Goal: Navigation & Orientation: Find specific page/section

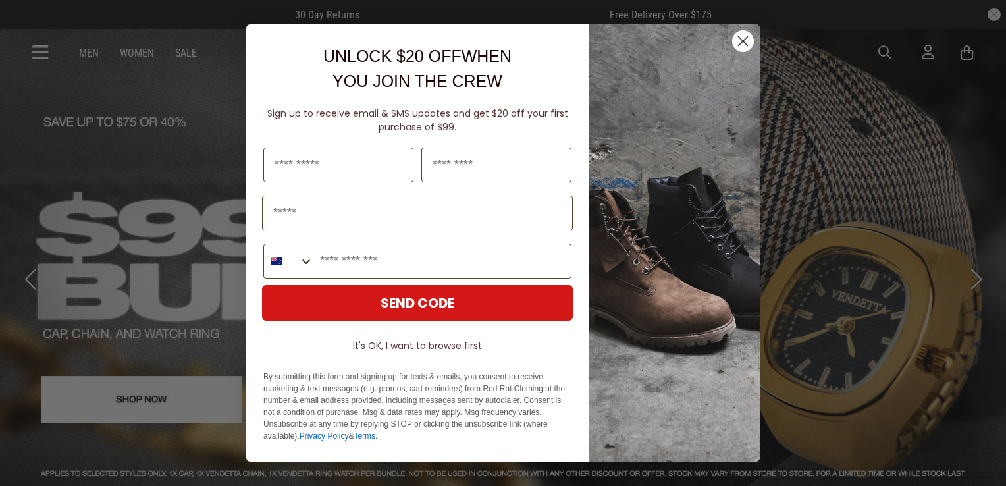
click at [743, 36] on circle "Close dialog" at bounding box center [743, 41] width 22 height 22
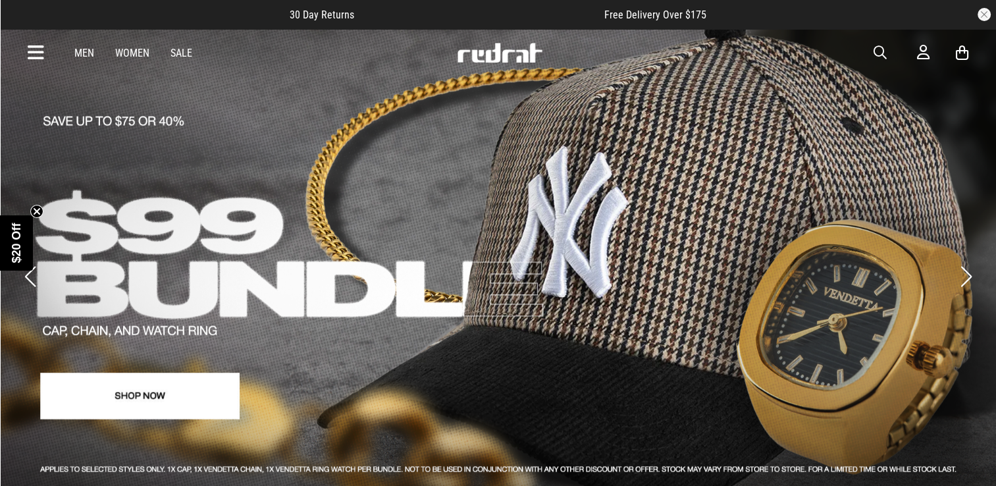
click at [37, 53] on icon at bounding box center [36, 53] width 16 height 22
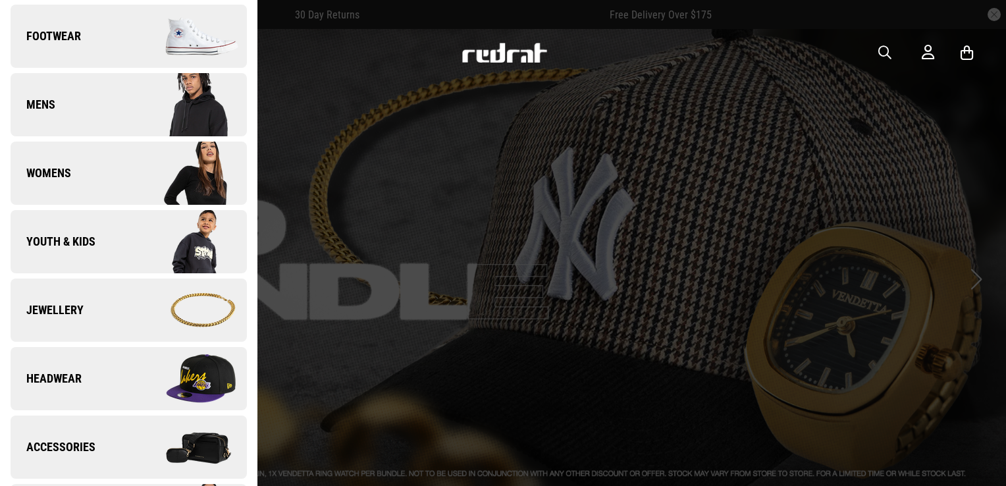
scroll to position [198, 0]
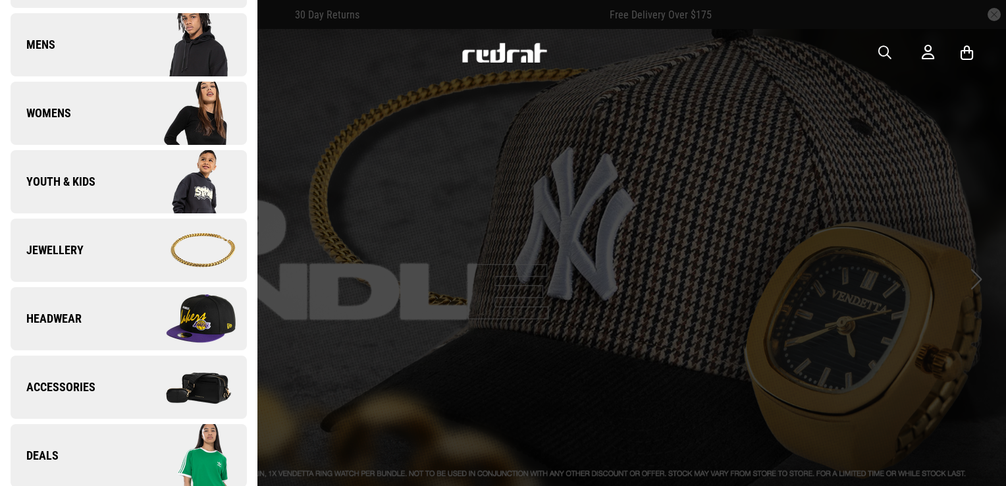
click at [71, 319] on span "Headwear" at bounding box center [46, 319] width 71 height 16
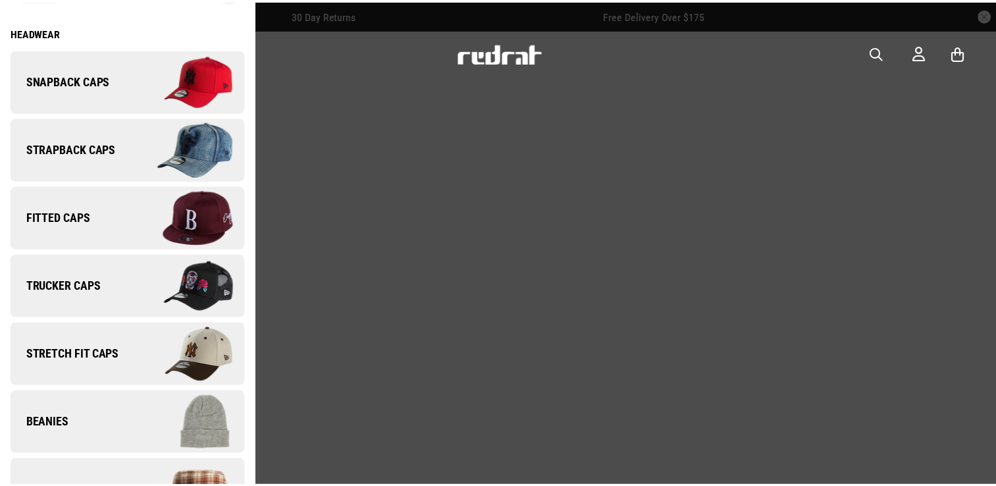
scroll to position [0, 0]
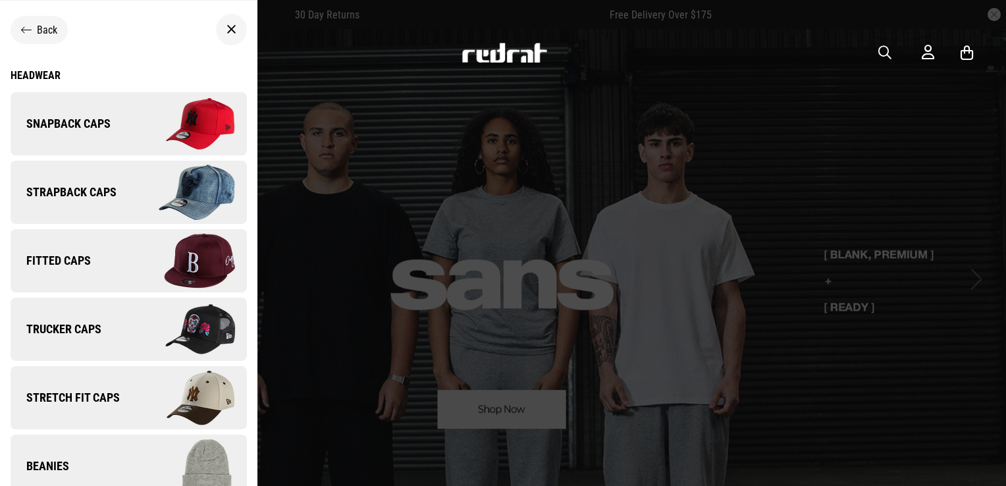
click at [702, 121] on div at bounding box center [503, 243] width 1006 height 486
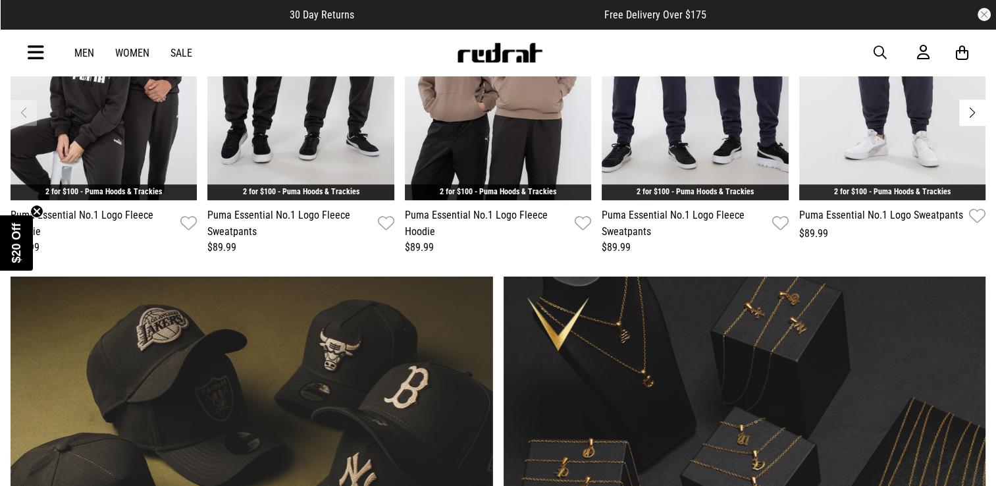
scroll to position [593, 0]
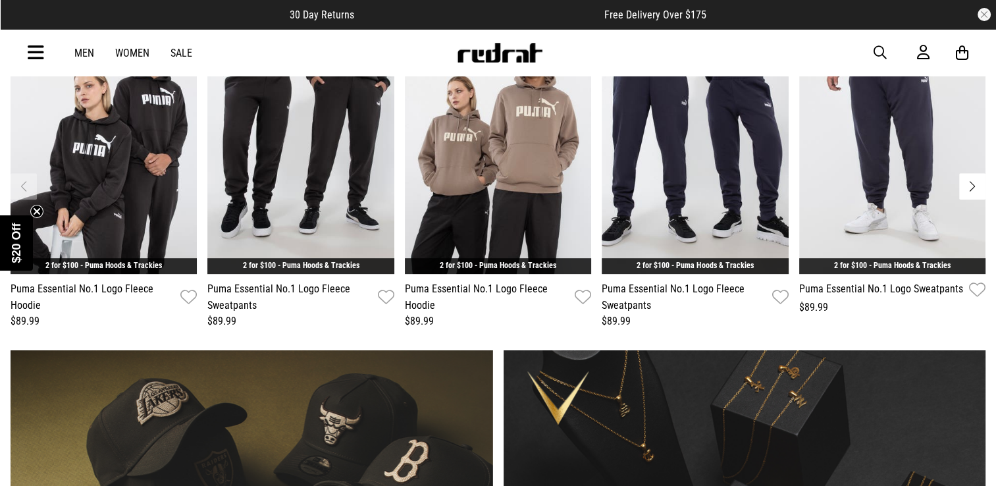
click at [180, 49] on link "Sale" at bounding box center [182, 53] width 22 height 13
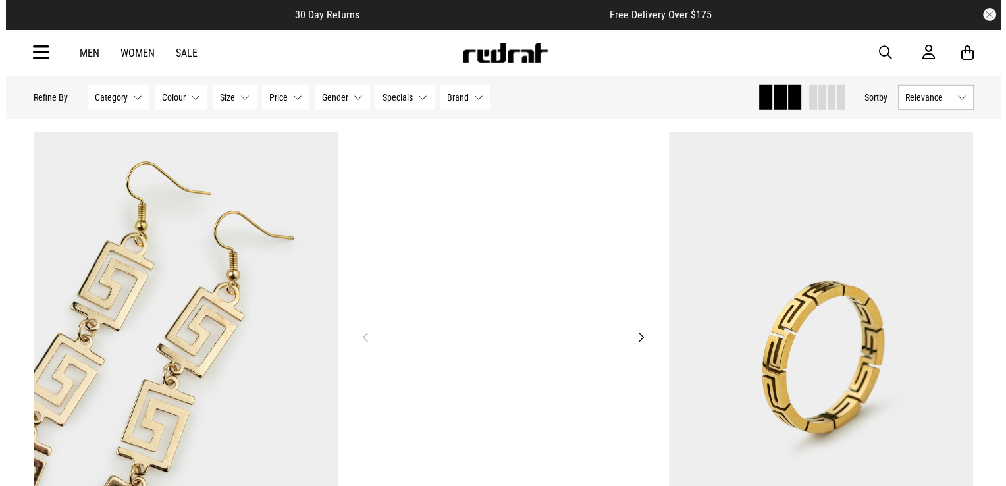
scroll to position [3687, 0]
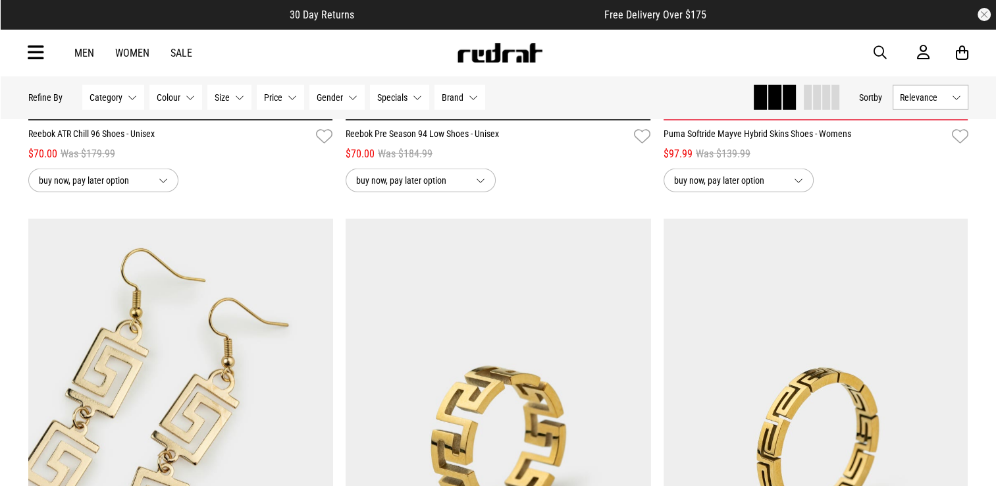
click at [30, 54] on icon at bounding box center [36, 53] width 16 height 22
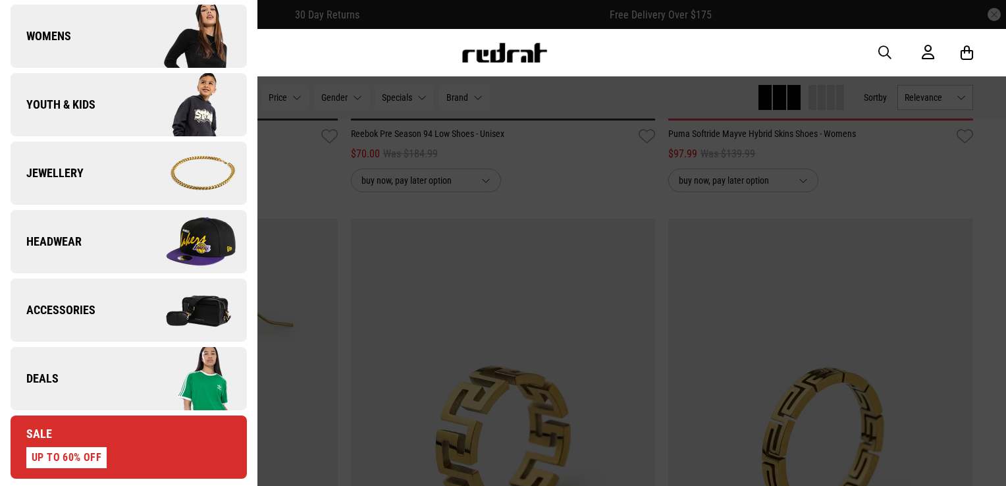
scroll to position [329, 0]
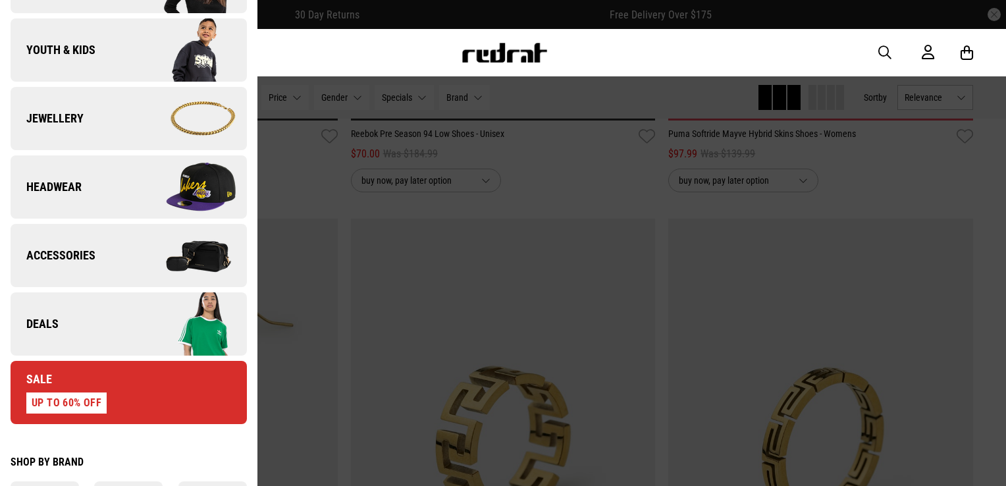
click at [89, 194] on link "Headwear" at bounding box center [129, 186] width 236 height 63
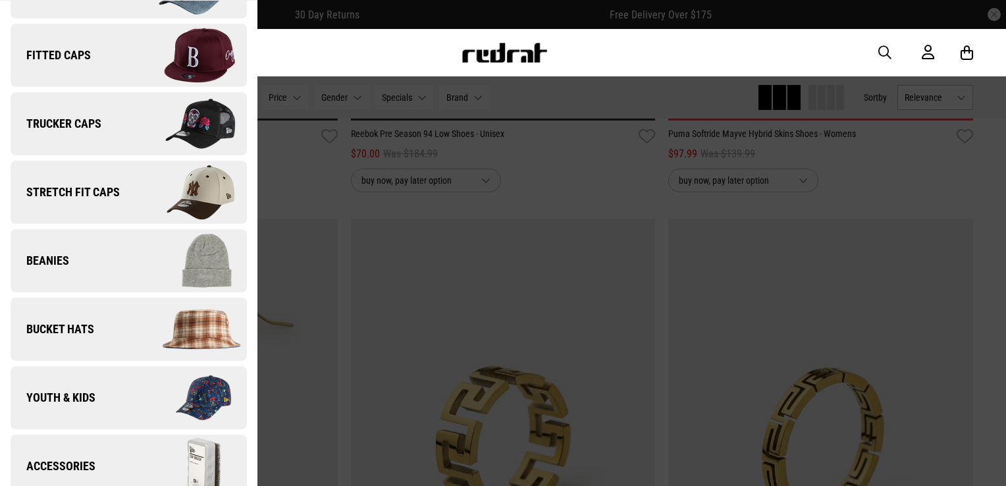
scroll to position [221, 0]
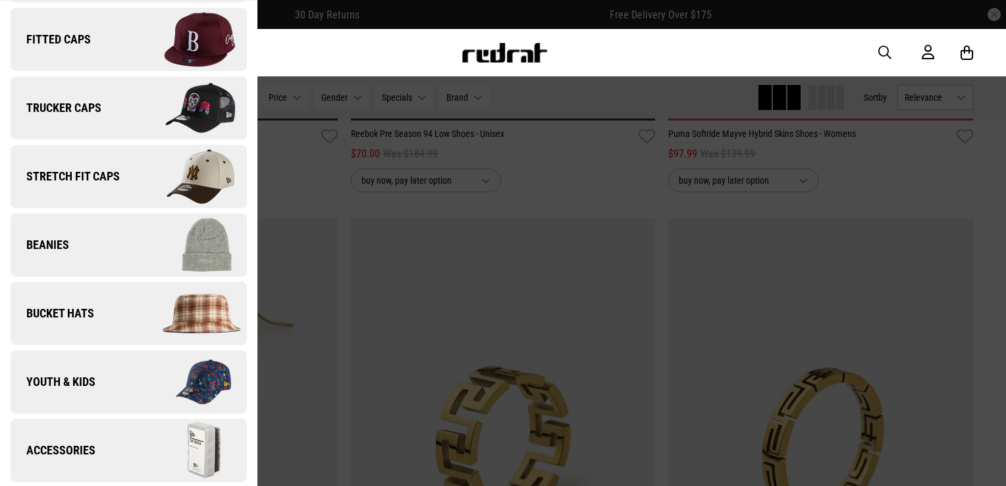
click at [109, 184] on link "Stretch Fit Caps" at bounding box center [129, 176] width 236 height 63
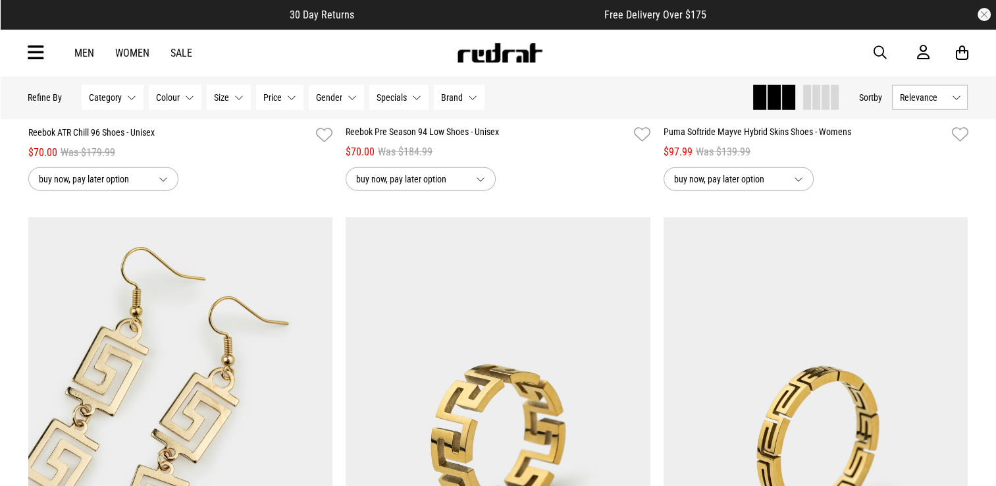
click at [40, 50] on icon at bounding box center [36, 53] width 16 height 22
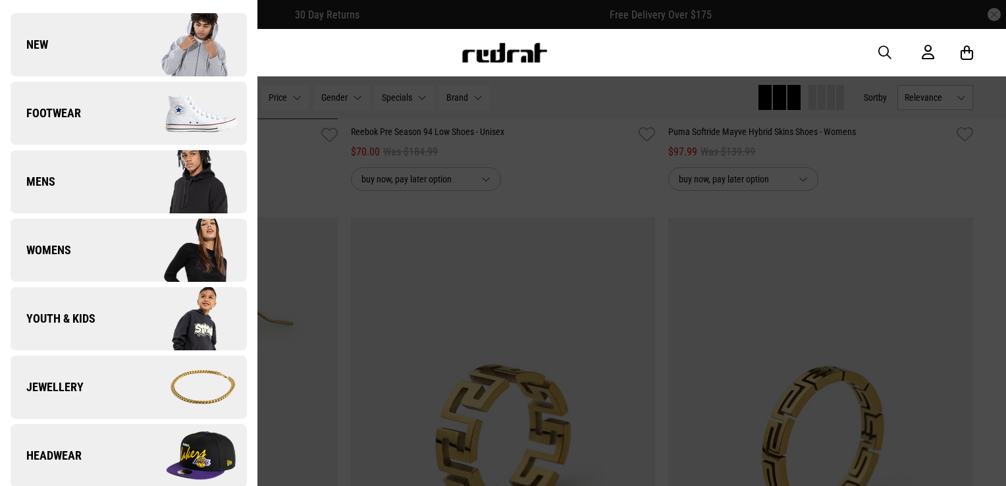
scroll to position [66, 0]
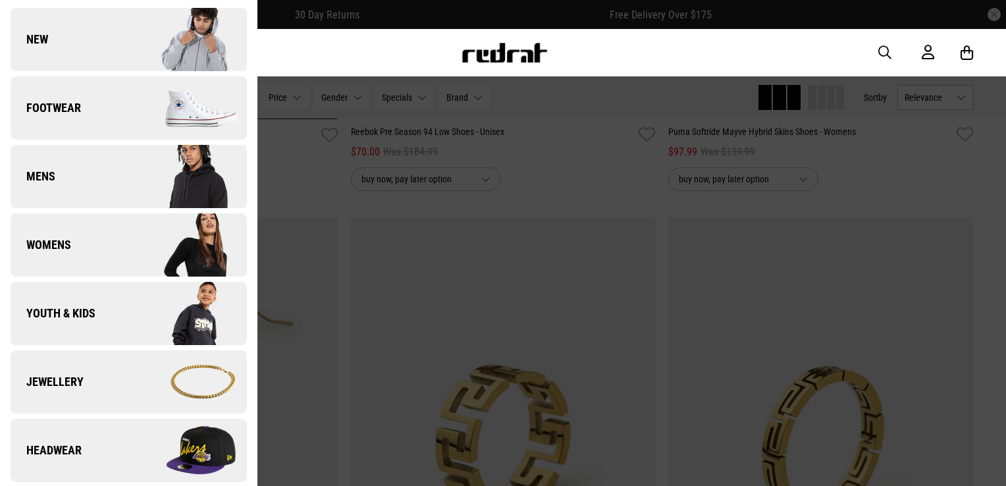
click at [89, 437] on link "Headwear" at bounding box center [129, 450] width 236 height 63
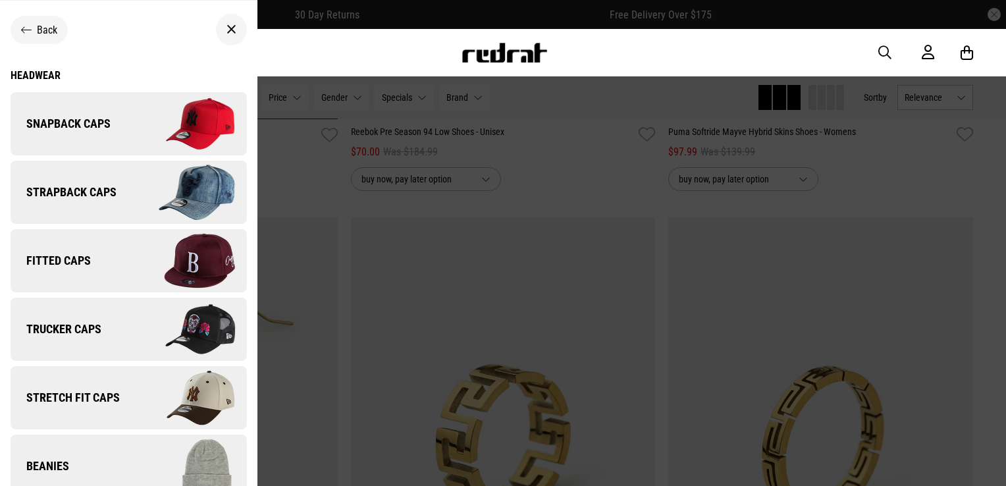
click at [84, 116] on span "Snapback Caps" at bounding box center [61, 124] width 100 height 16
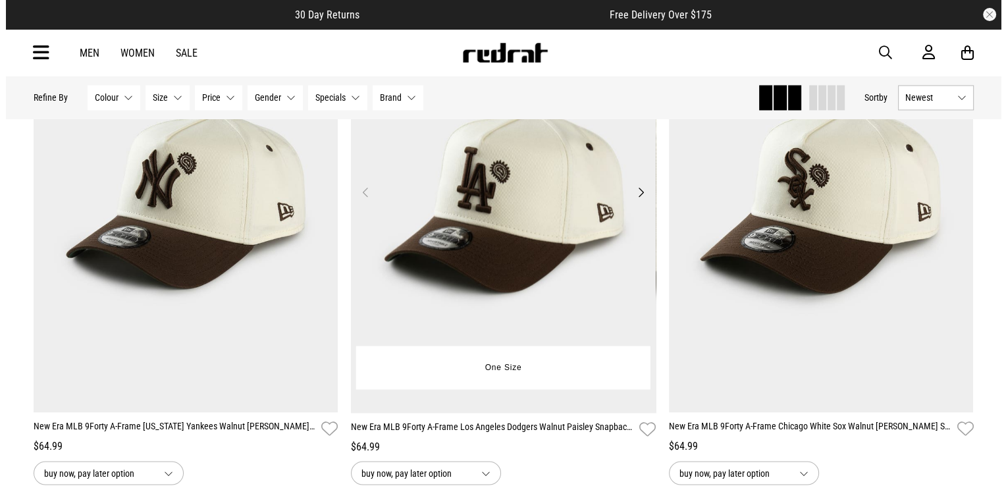
scroll to position [2436, 0]
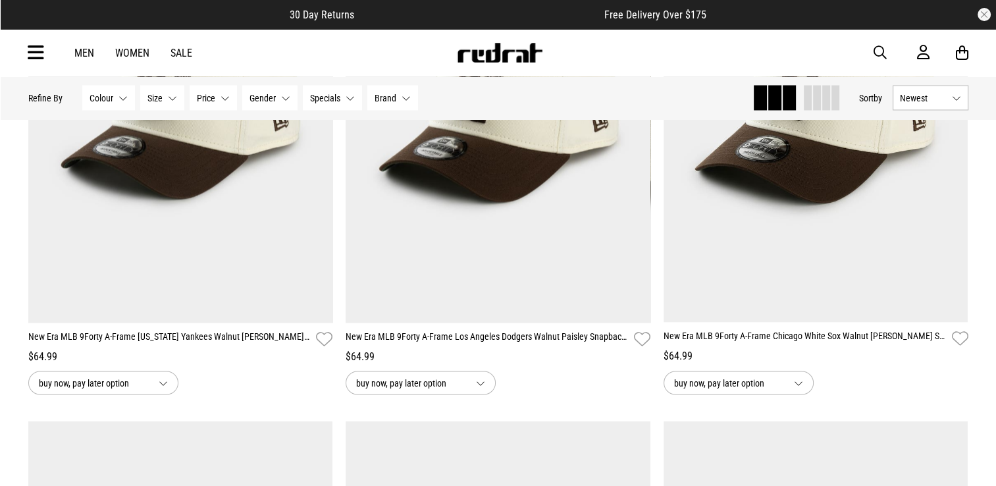
click at [38, 52] on icon at bounding box center [36, 53] width 16 height 22
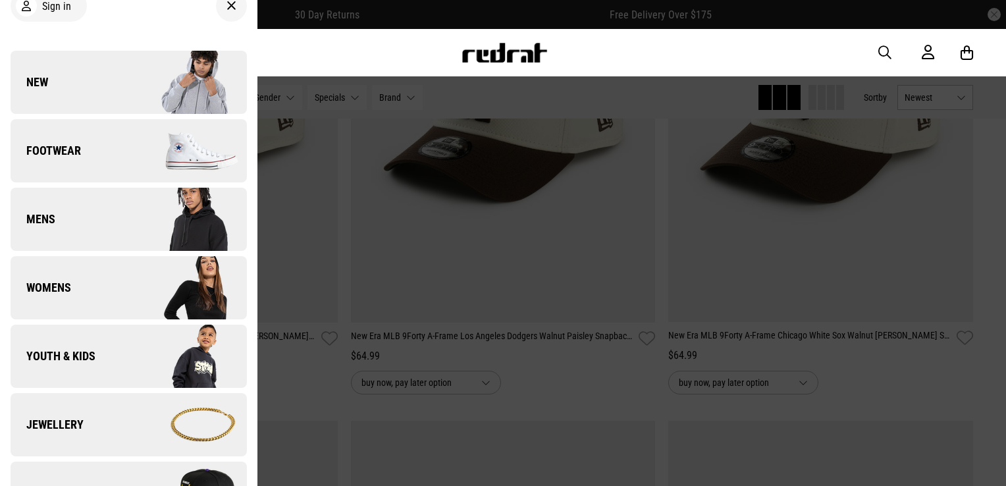
scroll to position [132, 0]
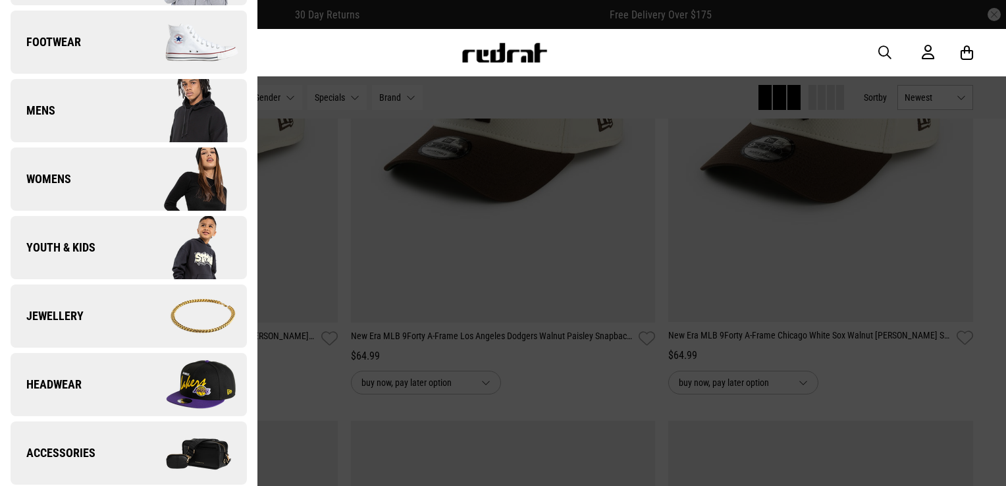
click at [90, 383] on link "Headwear" at bounding box center [129, 384] width 236 height 63
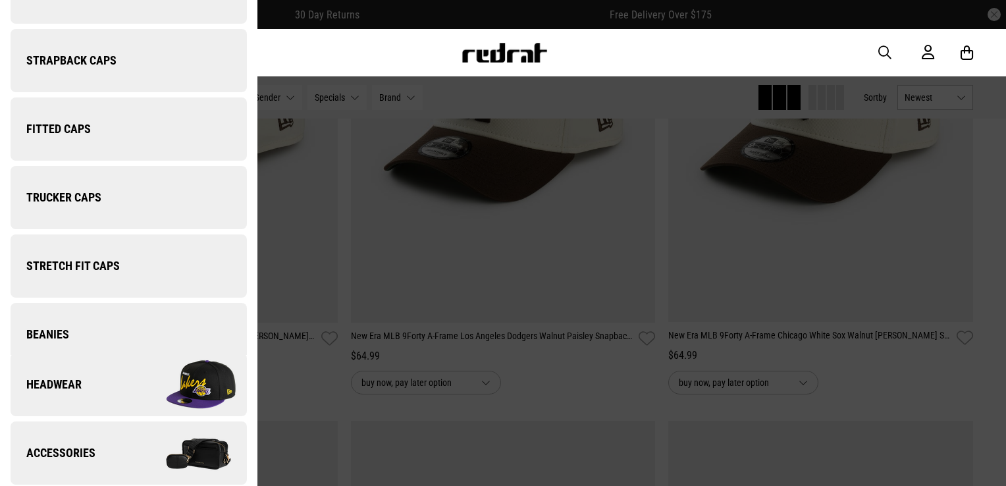
scroll to position [0, 0]
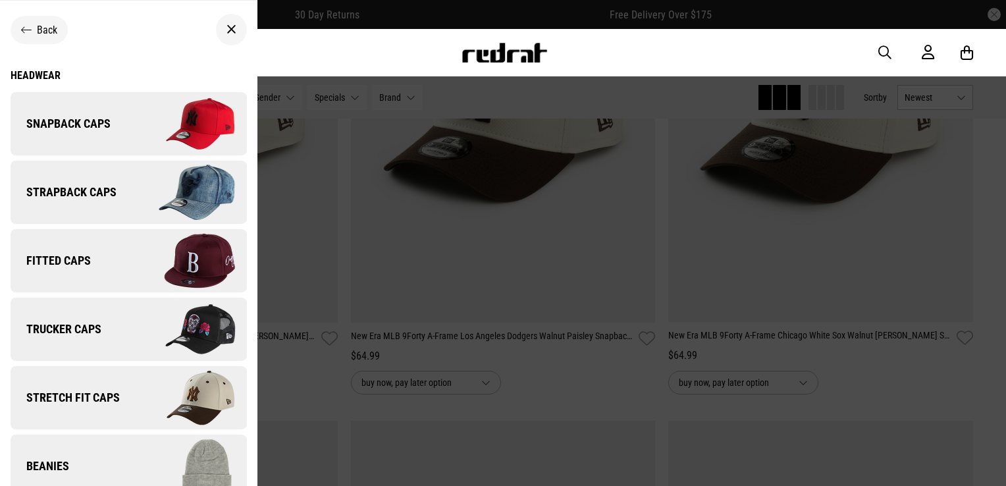
click at [113, 335] on link "Trucker Caps" at bounding box center [129, 329] width 236 height 63
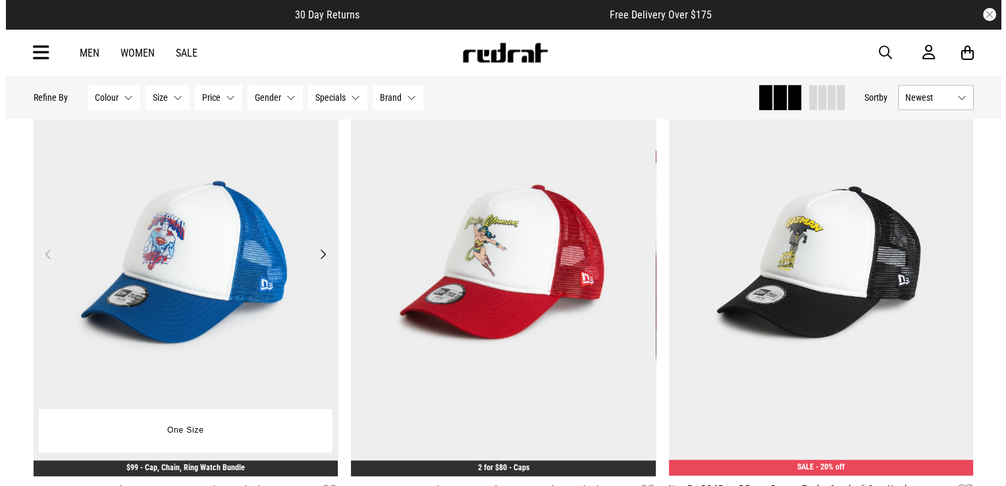
scroll to position [1185, 0]
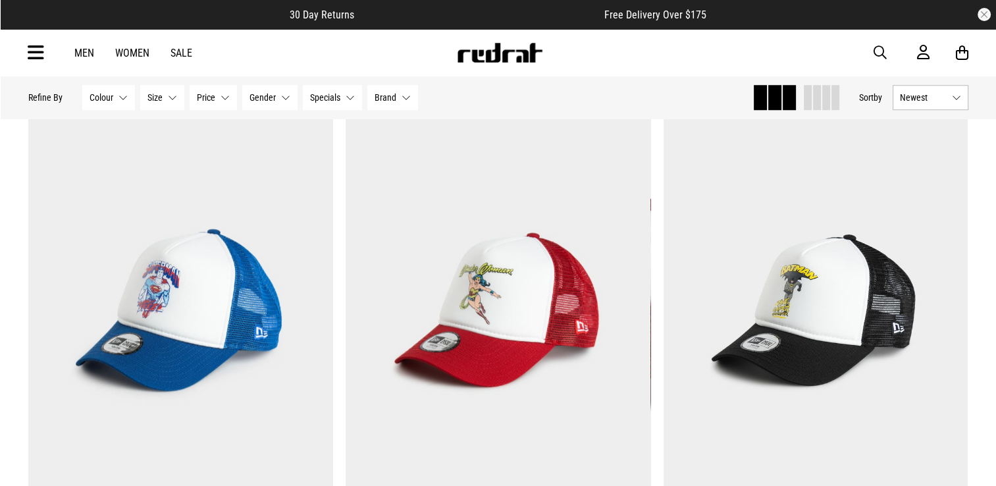
click at [36, 58] on icon at bounding box center [36, 53] width 16 height 22
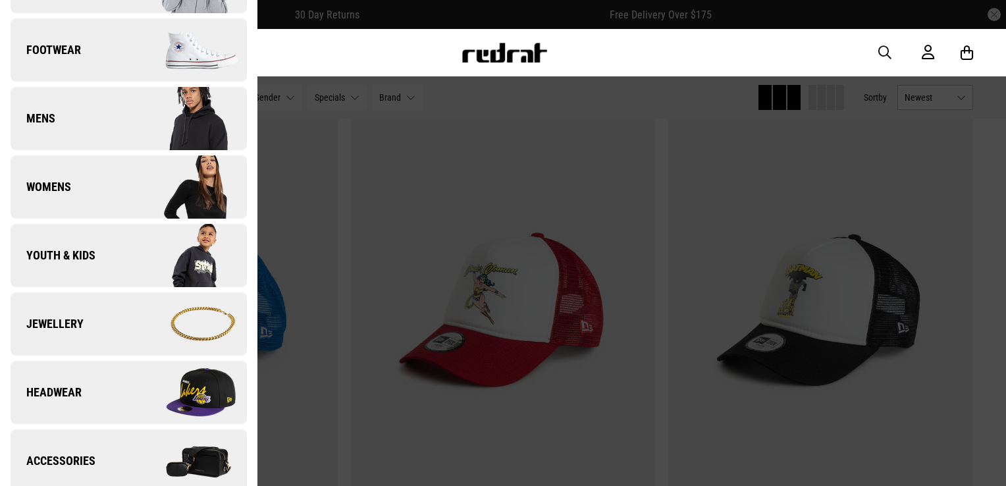
scroll to position [132, 0]
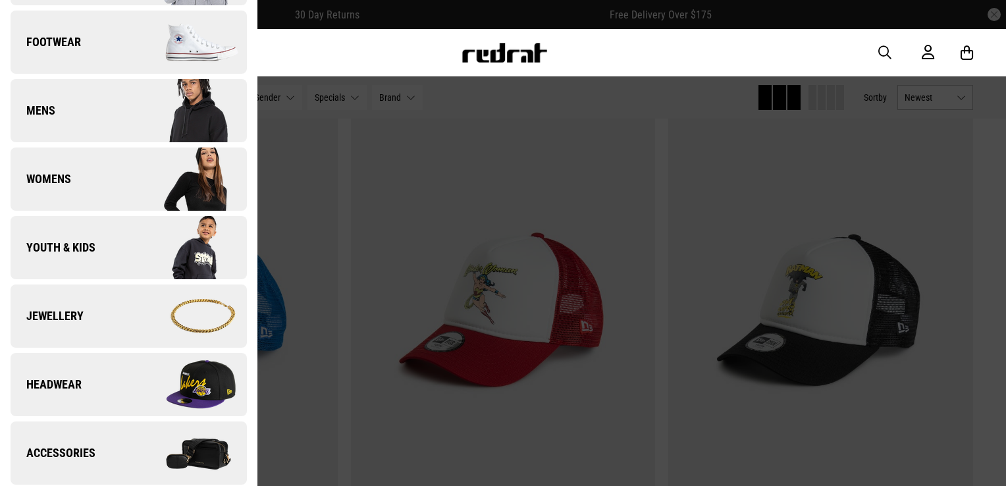
click at [88, 385] on link "Headwear" at bounding box center [129, 384] width 236 height 63
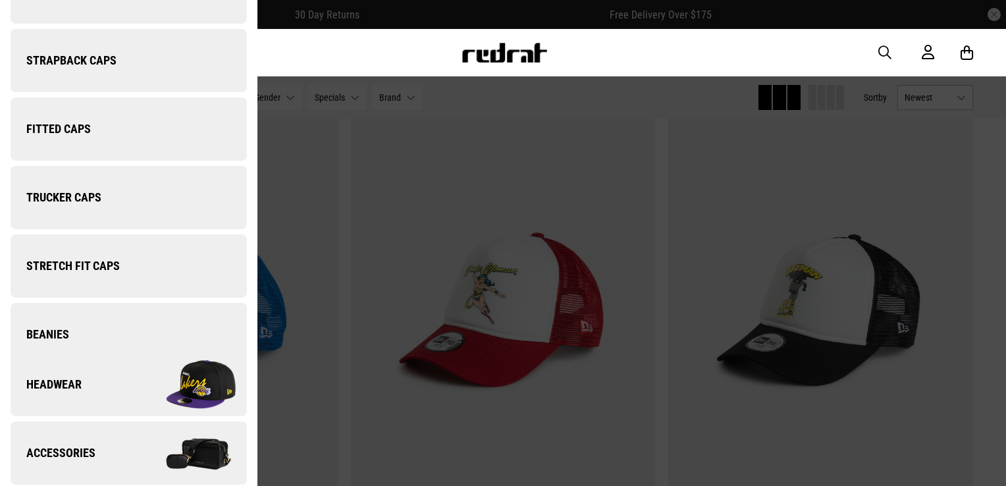
scroll to position [0, 0]
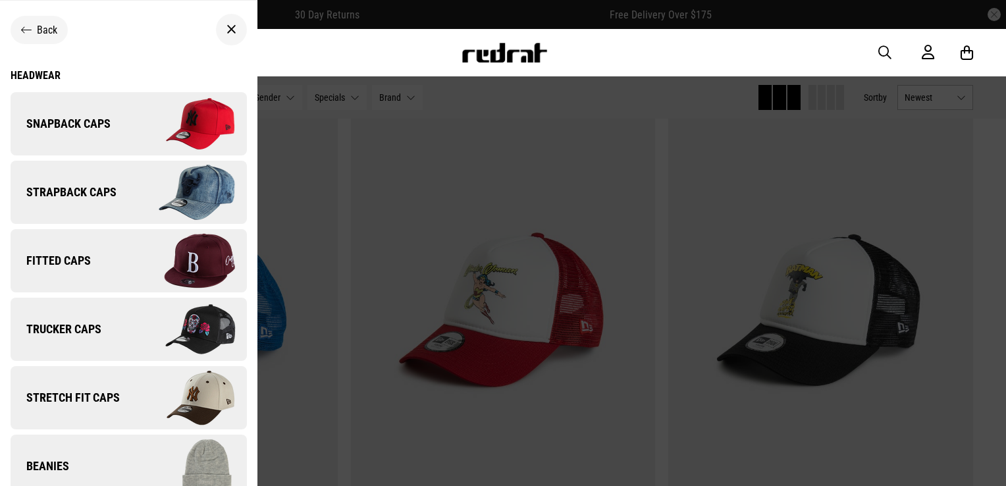
click at [113, 186] on span "Strapback Caps" at bounding box center [64, 192] width 106 height 16
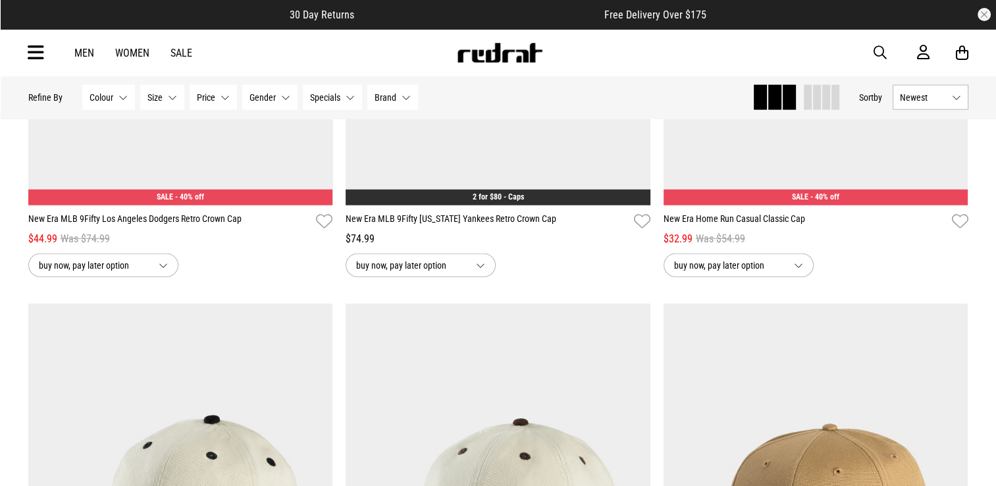
scroll to position [3227, 0]
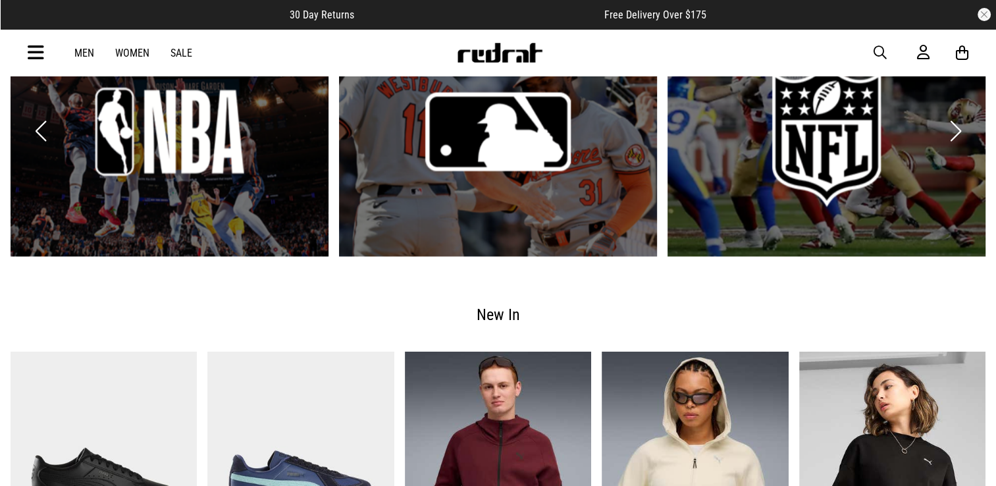
scroll to position [2239, 0]
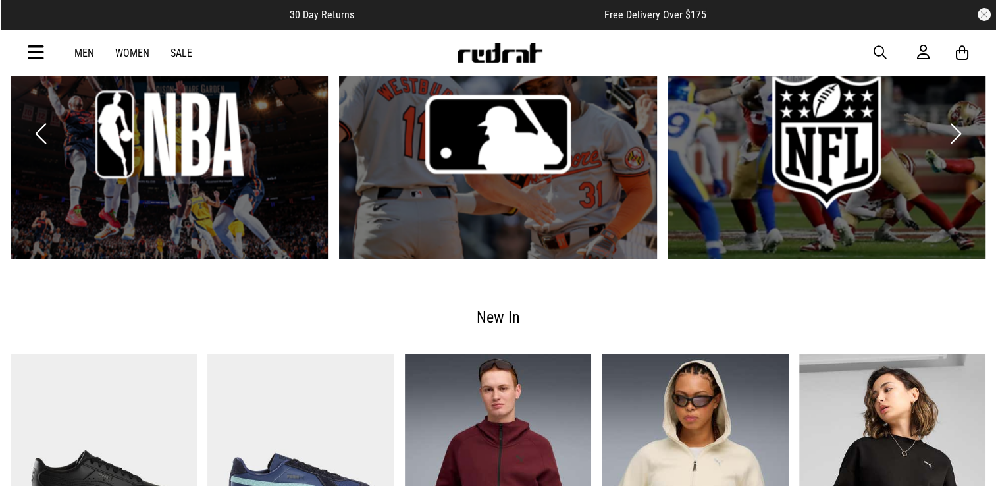
click at [207, 157] on link "1 / 6" at bounding box center [170, 134] width 318 height 250
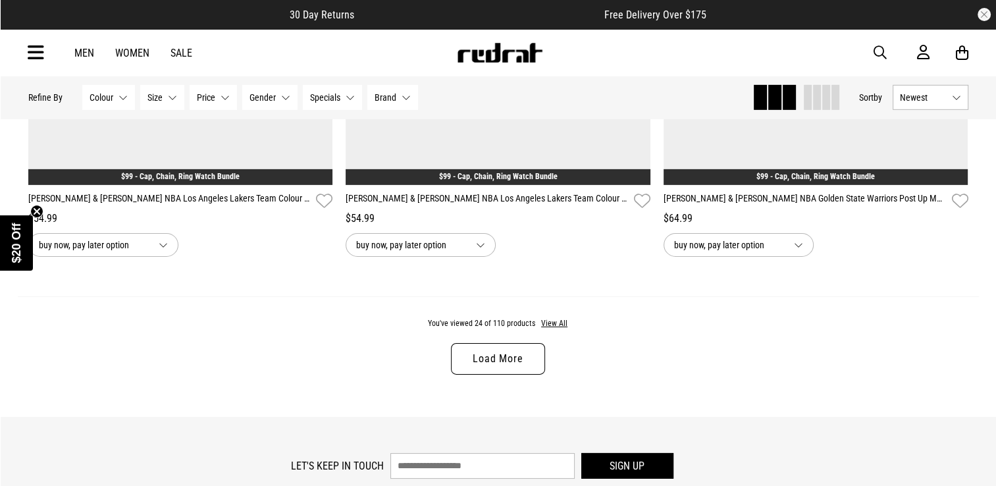
scroll to position [4073, 0]
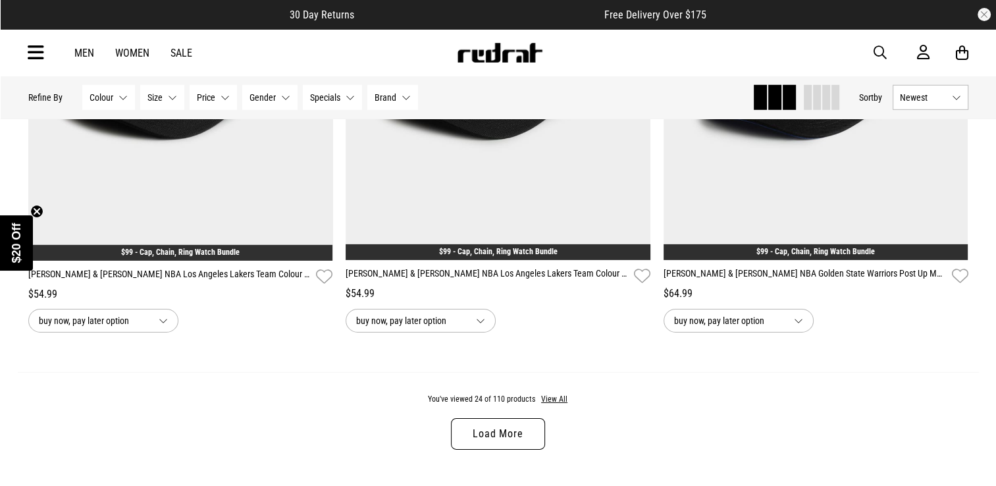
click at [495, 446] on link "Load More" at bounding box center [498, 434] width 94 height 32
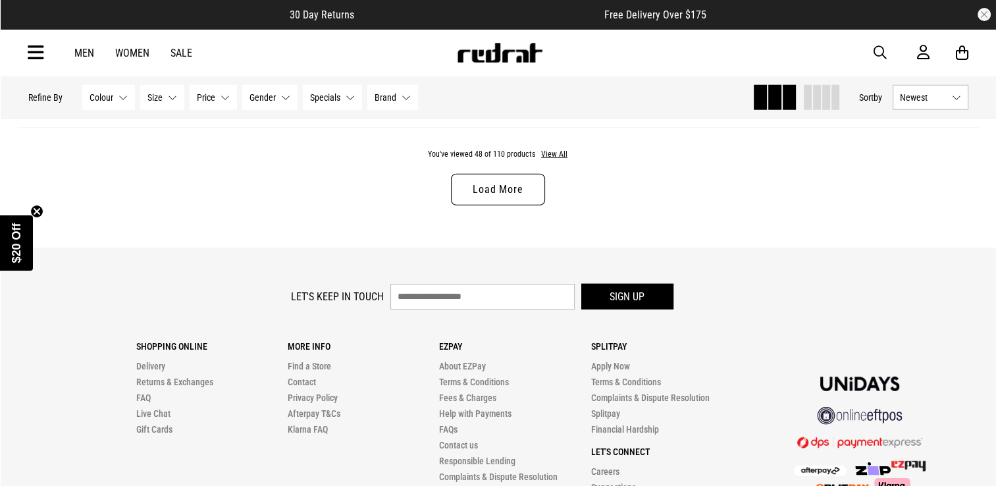
scroll to position [8551, 0]
